Goal: Navigation & Orientation: Find specific page/section

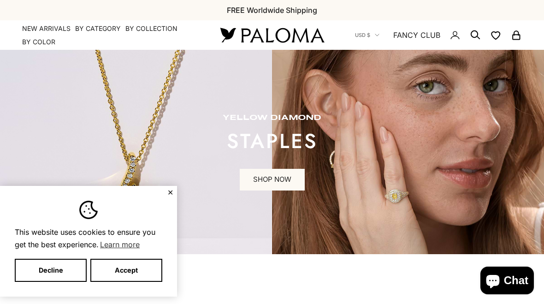
click at [168, 189] on button "✕" at bounding box center [170, 192] width 6 height 6
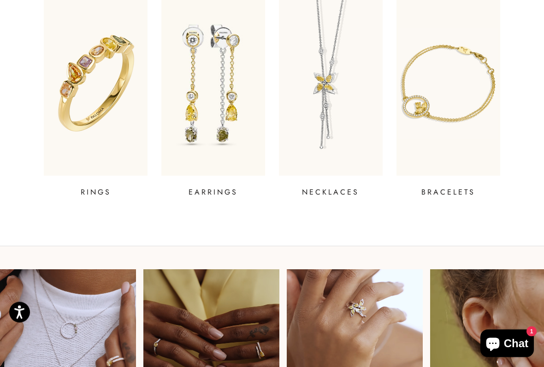
scroll to position [351, 0]
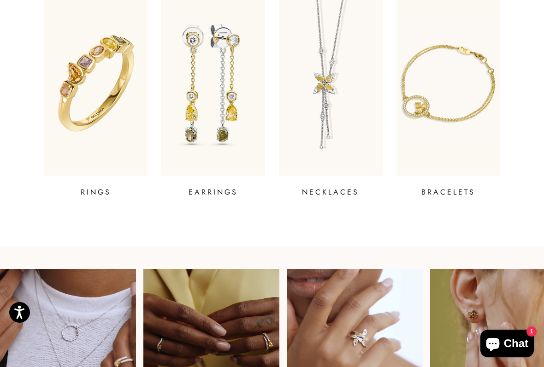
click at [337, 190] on p "NECKLACES" at bounding box center [330, 192] width 57 height 11
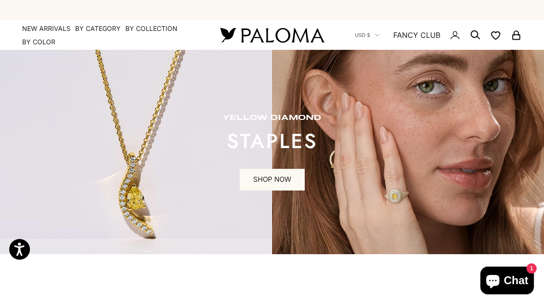
scroll to position [377, 0]
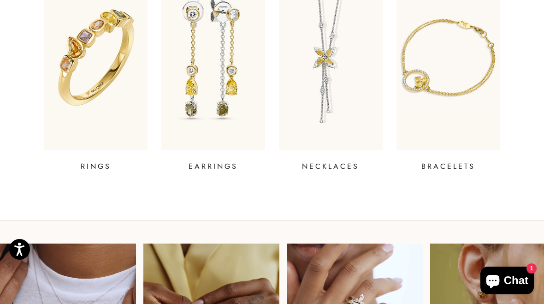
click at [91, 161] on p "RINGS" at bounding box center [96, 166] width 30 height 11
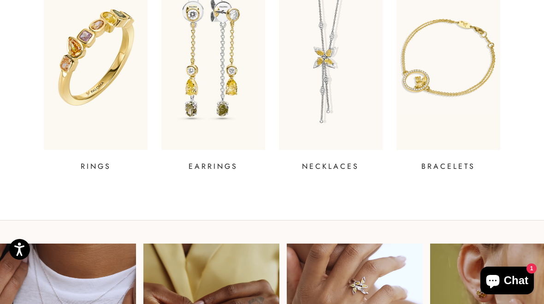
scroll to position [0, 0]
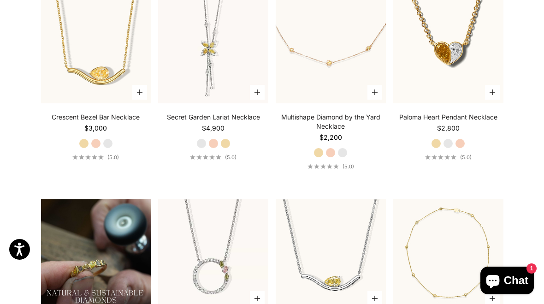
scroll to position [473, 0]
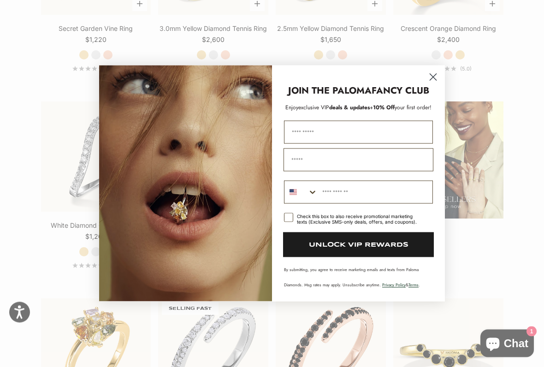
scroll to position [998, 0]
click at [434, 72] on circle "Close dialog" at bounding box center [432, 77] width 15 height 15
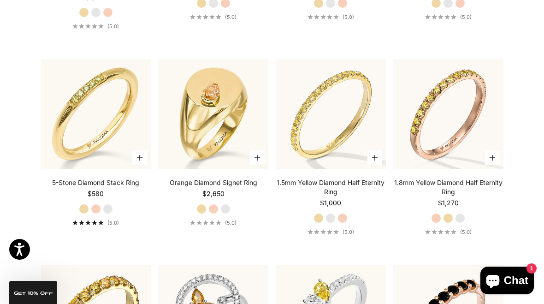
scroll to position [2019, 0]
